Goal: Task Accomplishment & Management: Manage account settings

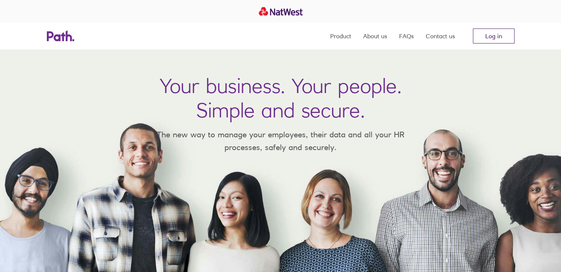
click at [505, 36] on link "Log in" at bounding box center [494, 36] width 42 height 15
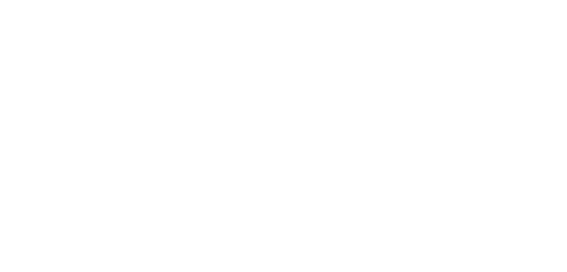
click at [106, 16] on div at bounding box center [283, 136] width 567 height 272
drag, startPoint x: 257, startPoint y: 44, endPoint x: 154, endPoint y: 35, distance: 103.2
click at [258, 44] on div at bounding box center [283, 136] width 567 height 272
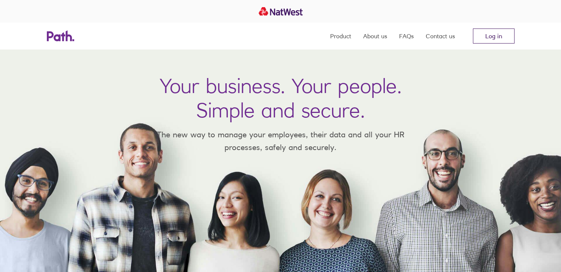
click at [493, 38] on link "Log in" at bounding box center [494, 36] width 42 height 15
